Goal: Task Accomplishment & Management: Use online tool/utility

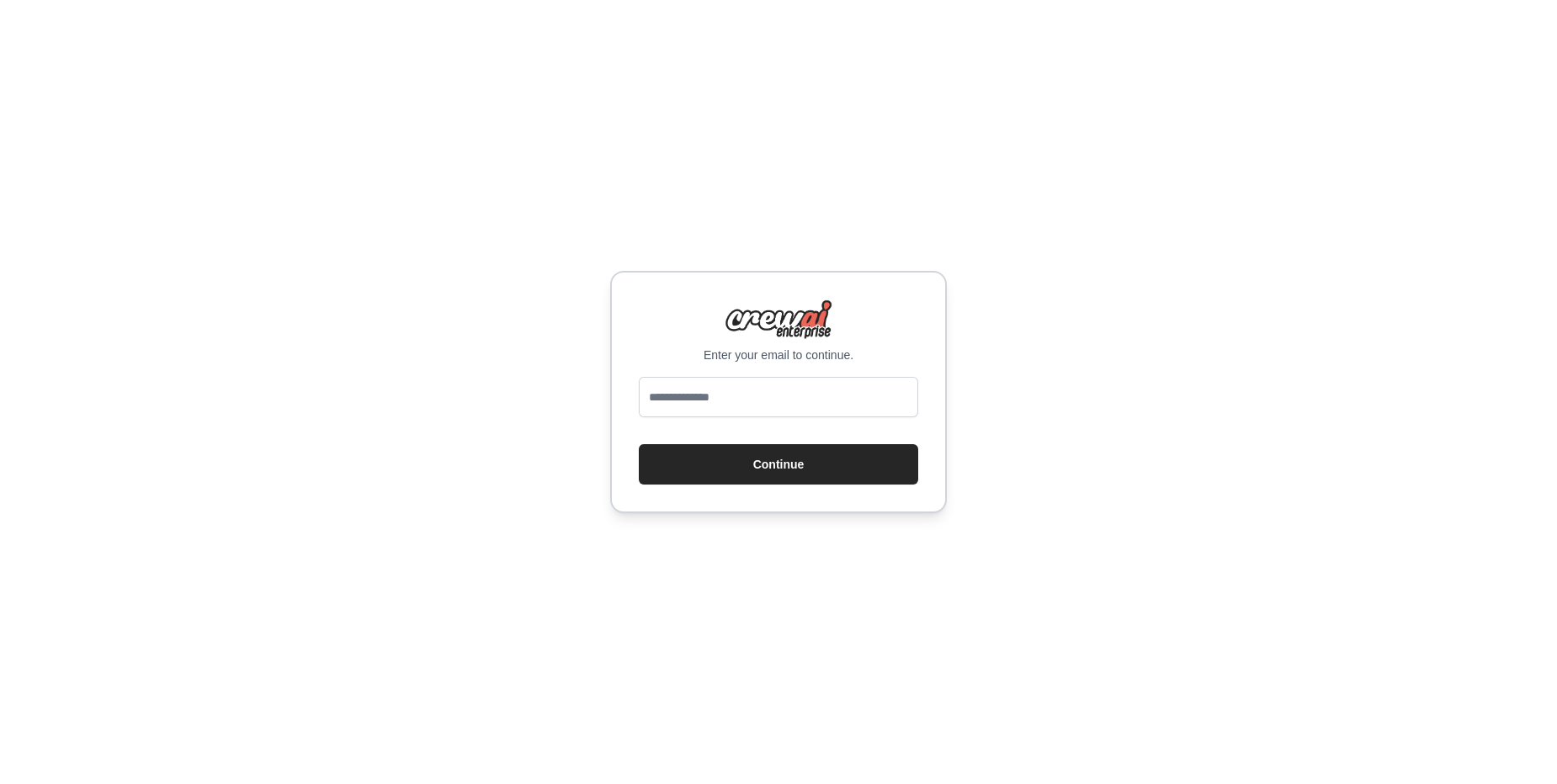
click at [818, 371] on div "Enter your email to continue. Continue" at bounding box center [778, 392] width 337 height 242
click at [790, 389] on input "email" at bounding box center [778, 396] width 279 height 40
type input "**********"
click at [701, 448] on button "Continue" at bounding box center [778, 463] width 279 height 40
click at [826, 474] on button "Continue" at bounding box center [778, 463] width 279 height 40
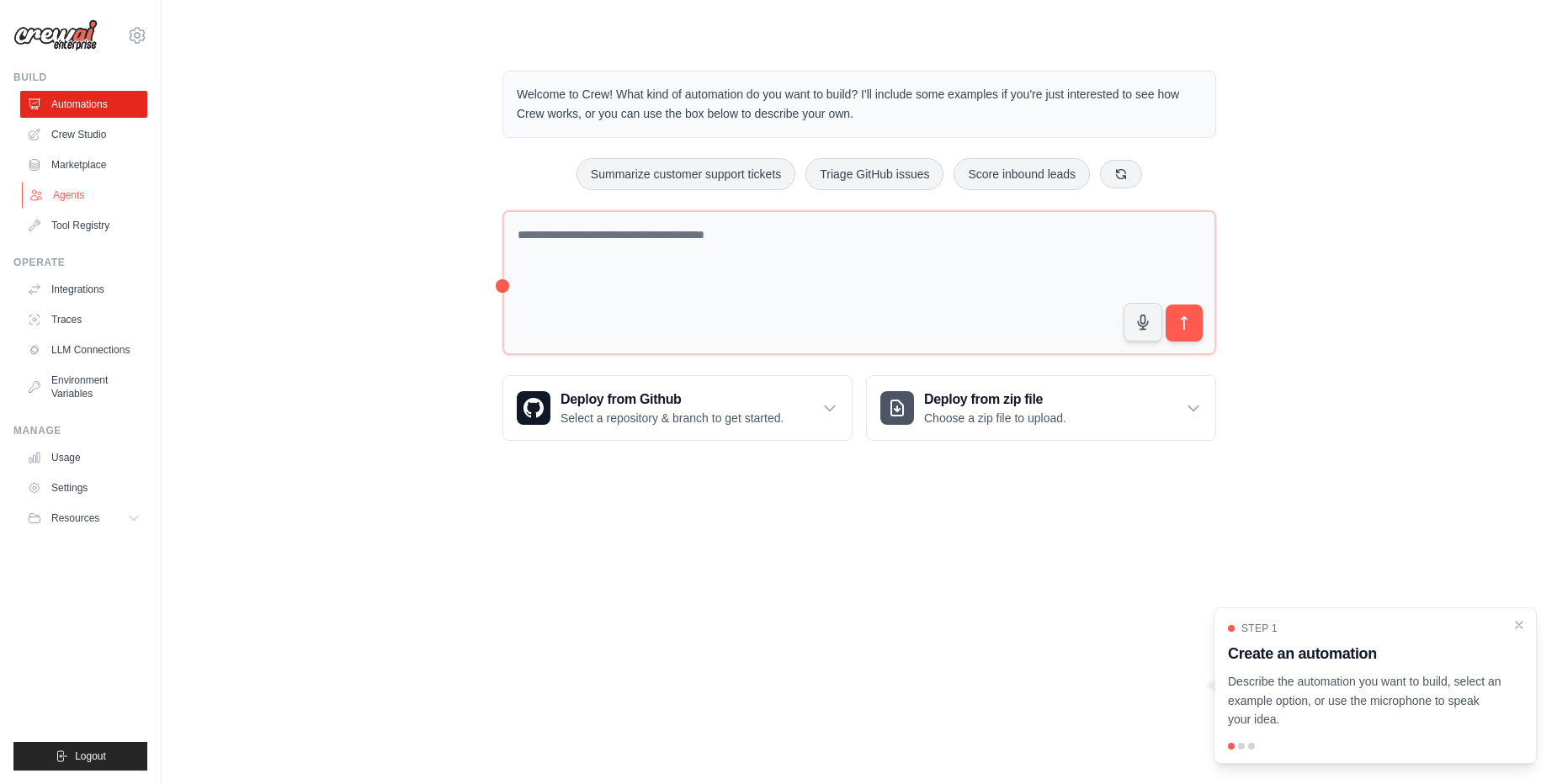
click at [64, 204] on link "Agents" at bounding box center [85, 196] width 127 height 27
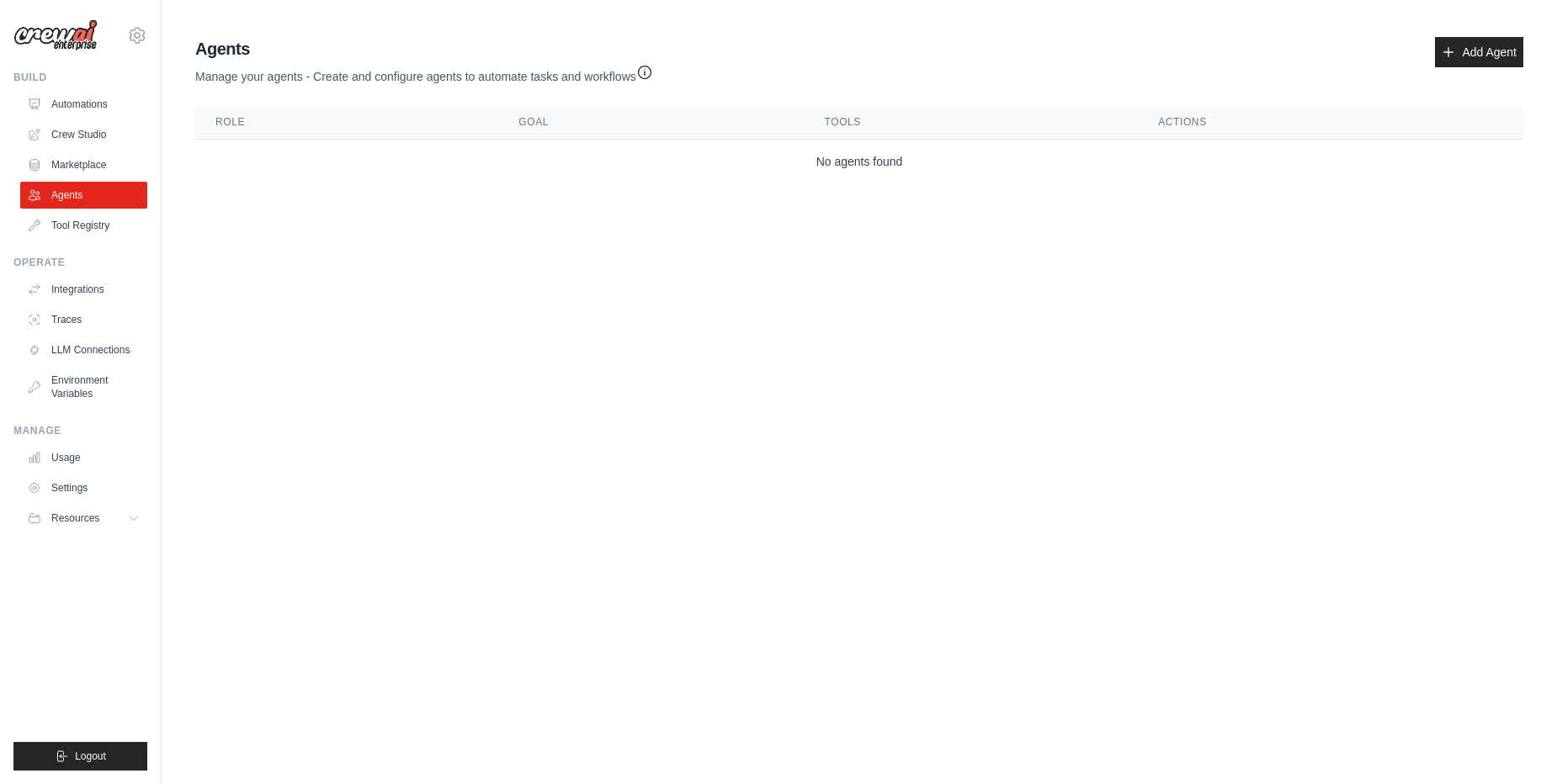
click at [893, 37] on div "Agents Manage your agents - Create and configure agents to automate tasks and w…" at bounding box center [859, 61] width 1328 height 48
click at [1462, 63] on link "Add Agent" at bounding box center [1480, 53] width 88 height 31
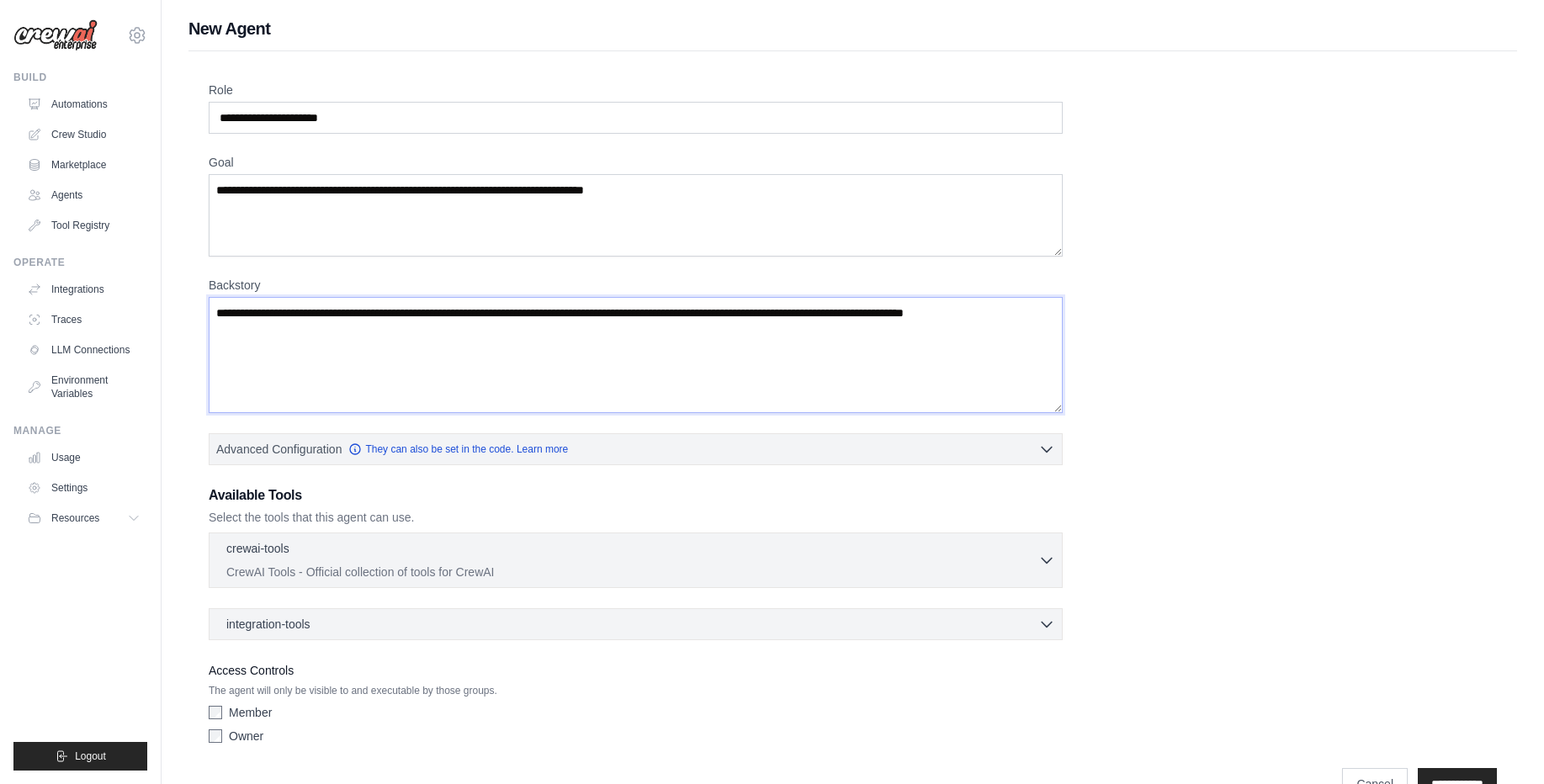
drag, startPoint x: 217, startPoint y: 309, endPoint x: 171, endPoint y: 291, distance: 49.4
click at [172, 291] on div "New Agent Role Goal [GEOGRAPHIC_DATA] Advanced Configuration They can also be s…" at bounding box center [852, 413] width 1382 height 793
drag, startPoint x: 366, startPoint y: 108, endPoint x: 224, endPoint y: 113, distance: 142.1
click at [219, 113] on input "Role" at bounding box center [635, 118] width 854 height 32
drag, startPoint x: 230, startPoint y: 113, endPoint x: 354, endPoint y: 114, distance: 124.0
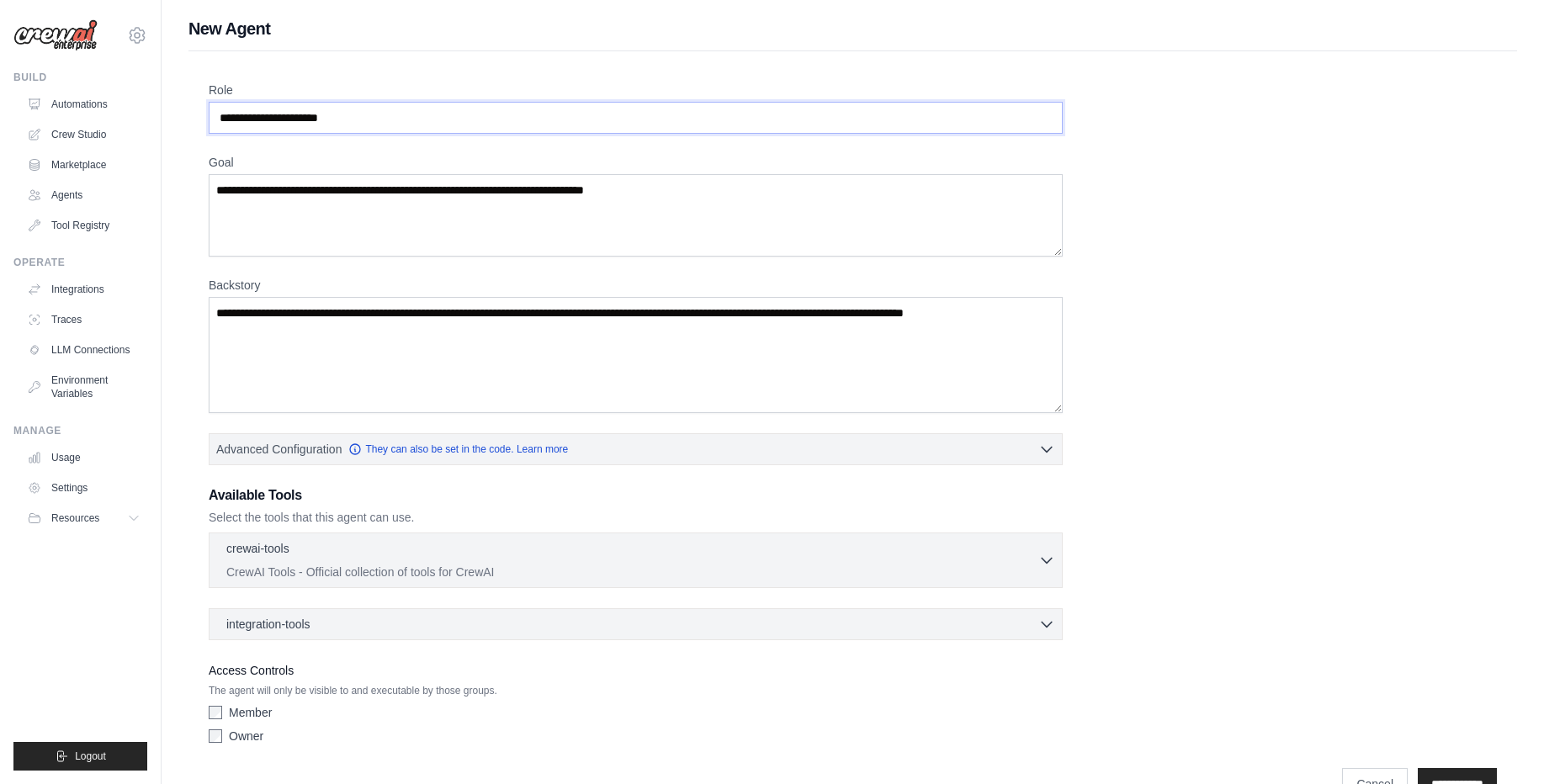
click at [354, 114] on input "Role" at bounding box center [635, 118] width 854 height 32
click at [295, 180] on textarea "Goal" at bounding box center [635, 215] width 854 height 82
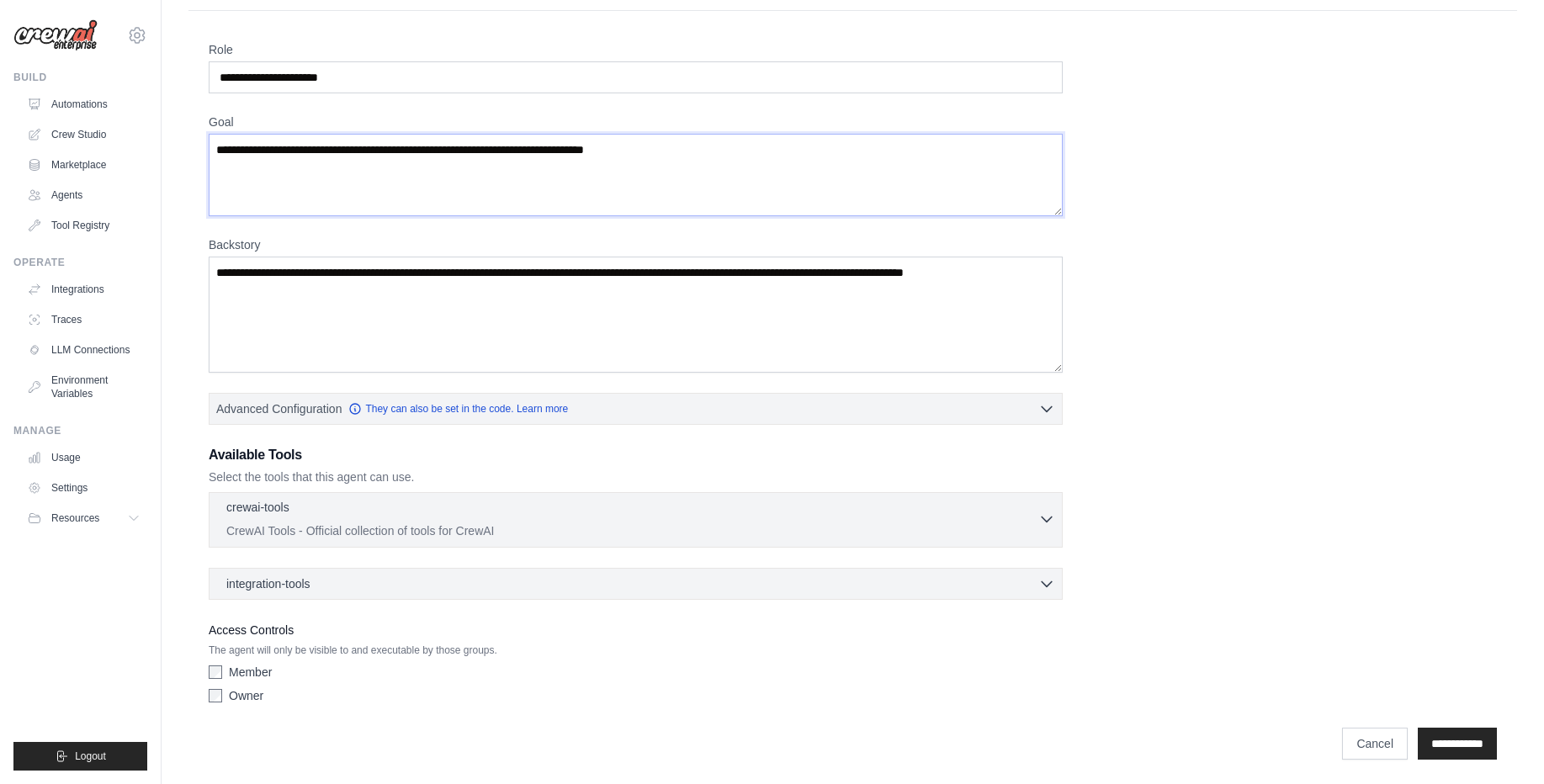
scroll to position [43, 0]
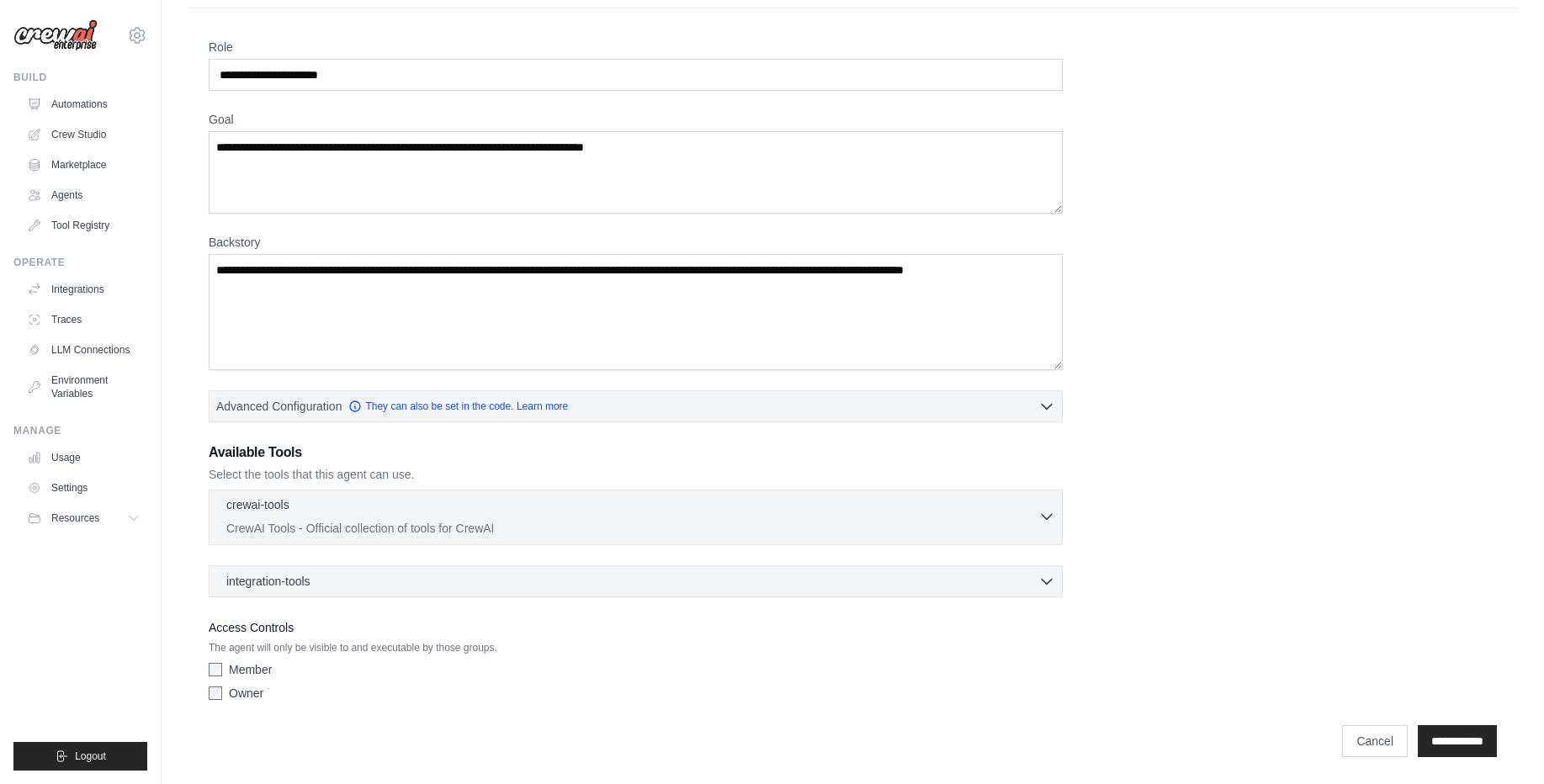
click at [331, 503] on div "crewai-tools 0 selected" at bounding box center [632, 507] width 812 height 20
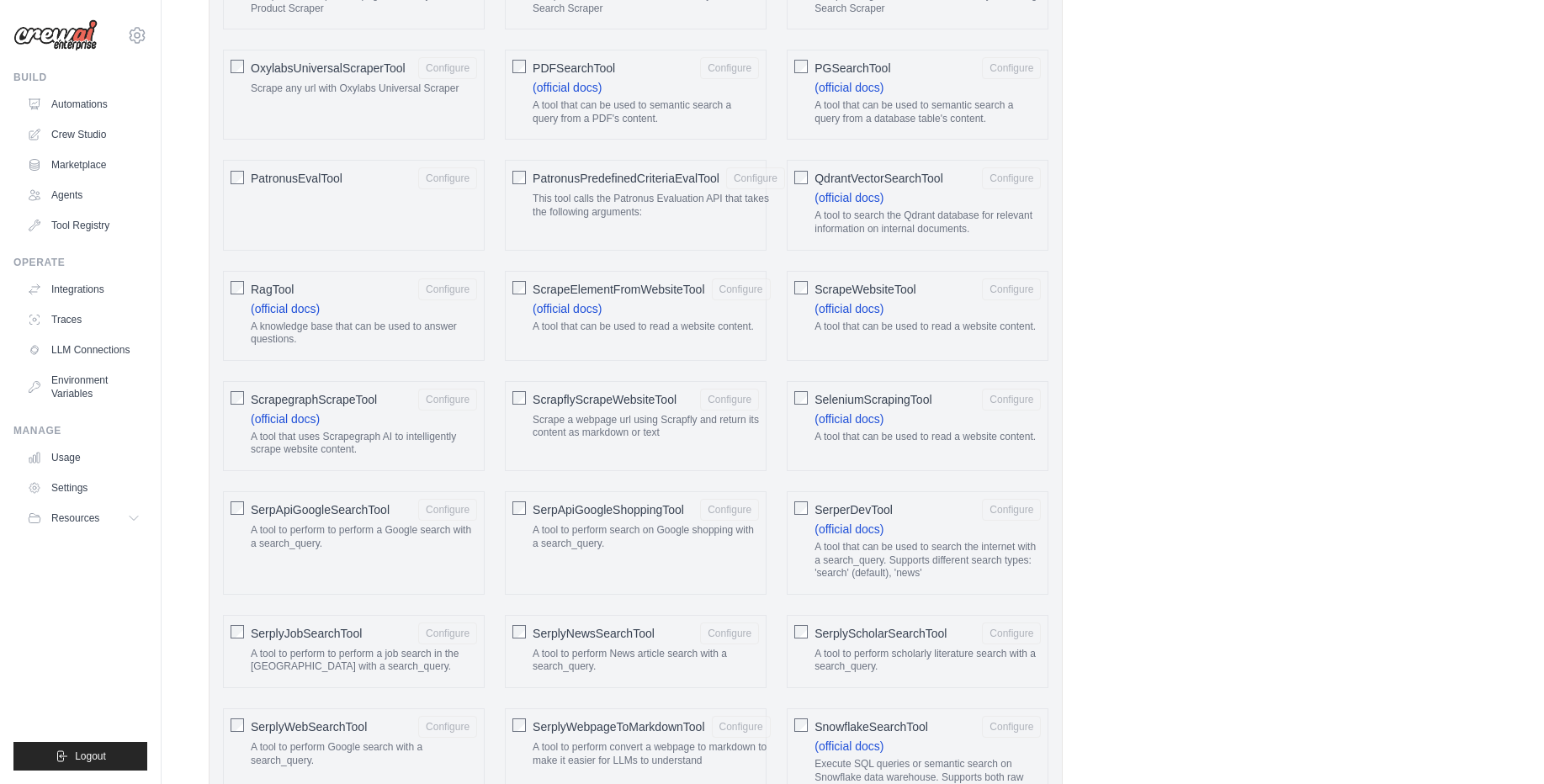
scroll to position [1961, 0]
